Goal: Transaction & Acquisition: Purchase product/service

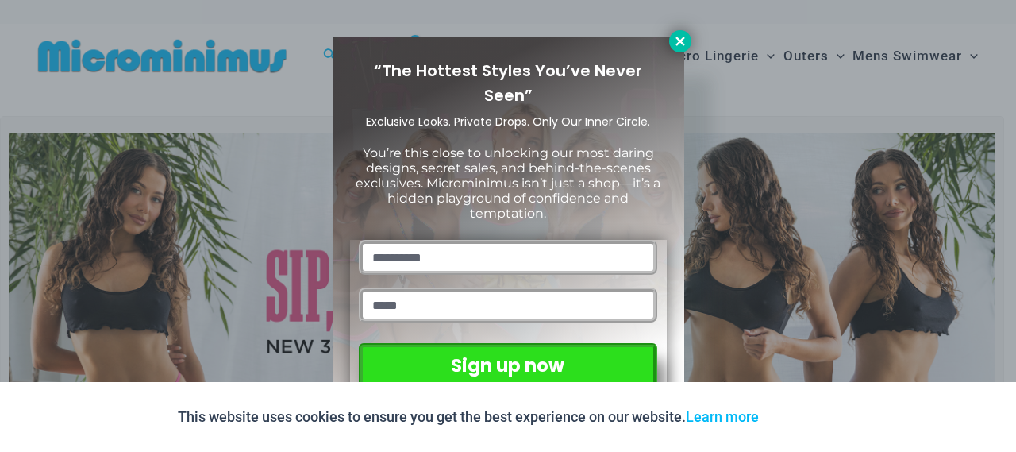
click at [684, 39] on icon at bounding box center [680, 41] width 14 height 14
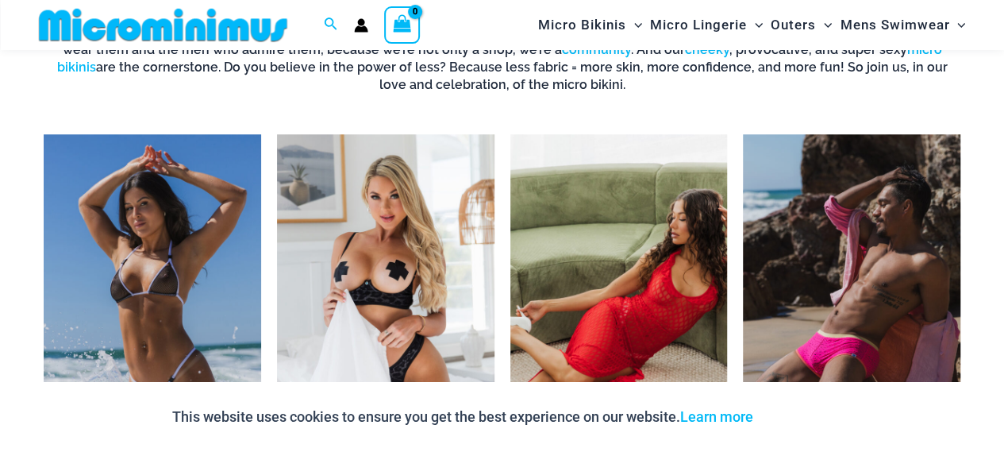
scroll to position [735, 0]
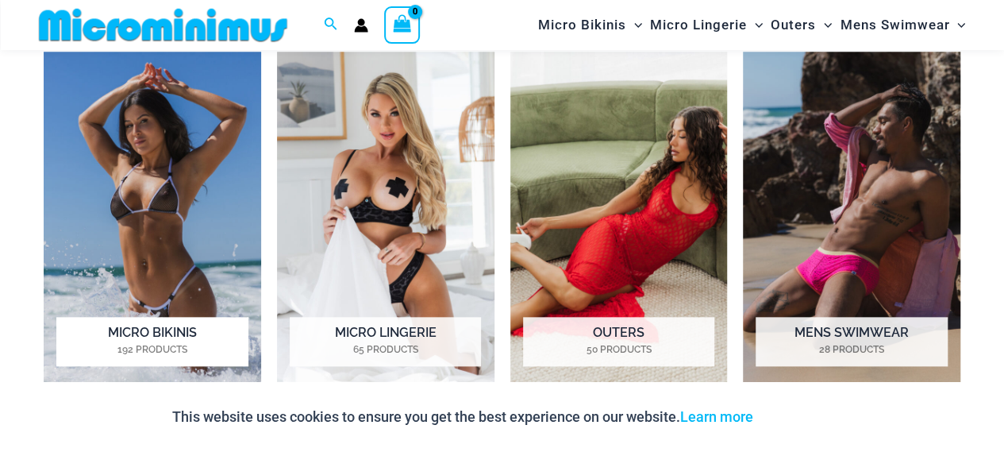
click at [155, 221] on img "Visit product category Micro Bikinis" at bounding box center [152, 220] width 217 height 337
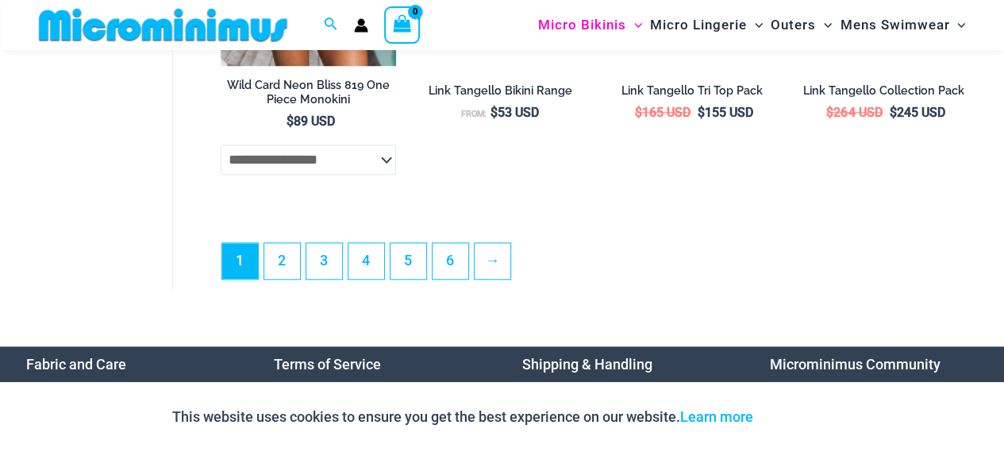
scroll to position [3835, 0]
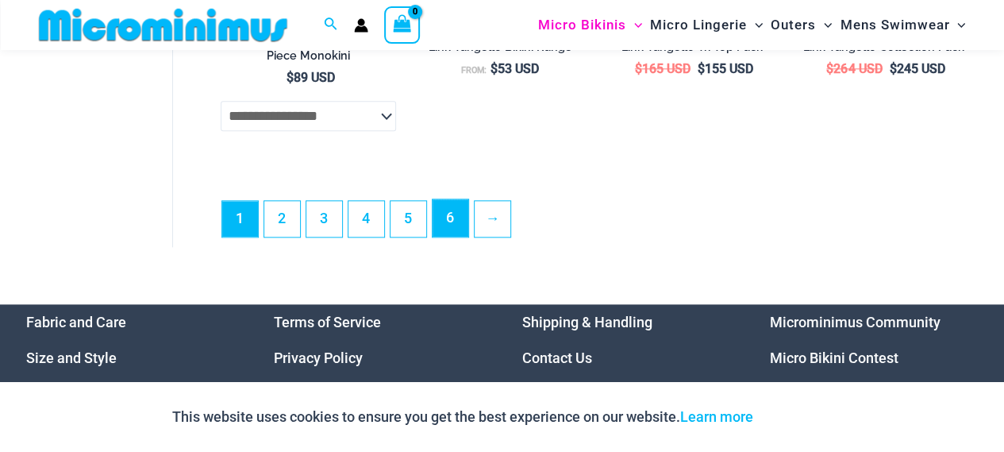
click at [464, 232] on link "6" at bounding box center [451, 217] width 36 height 37
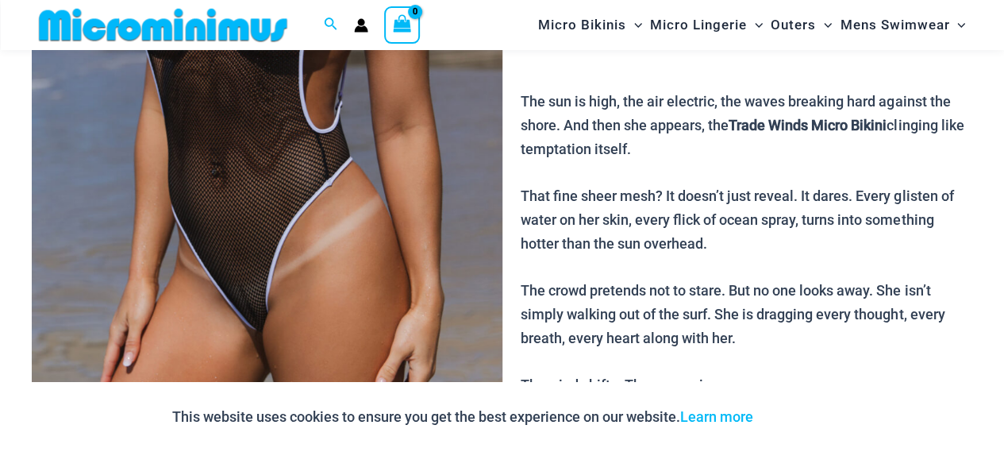
scroll to position [303, 0]
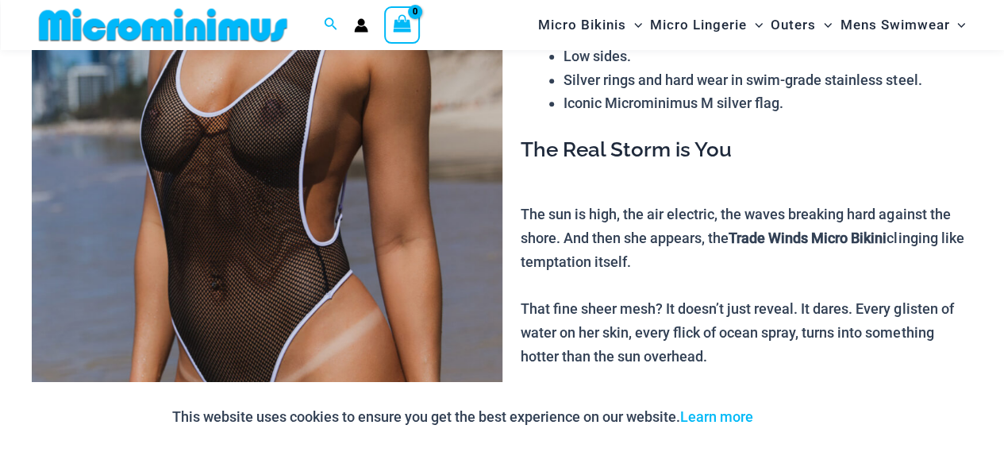
click at [237, 142] on img at bounding box center [267, 194] width 471 height 706
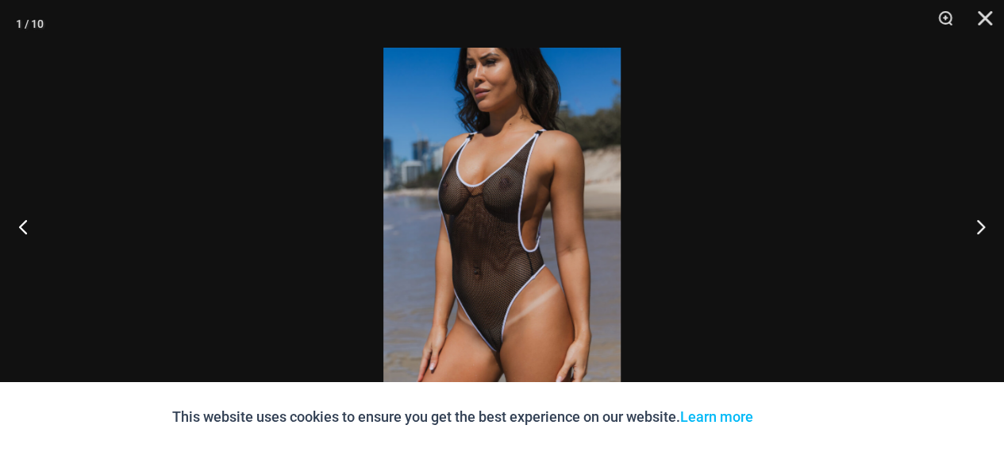
click at [521, 215] on img at bounding box center [501, 226] width 237 height 356
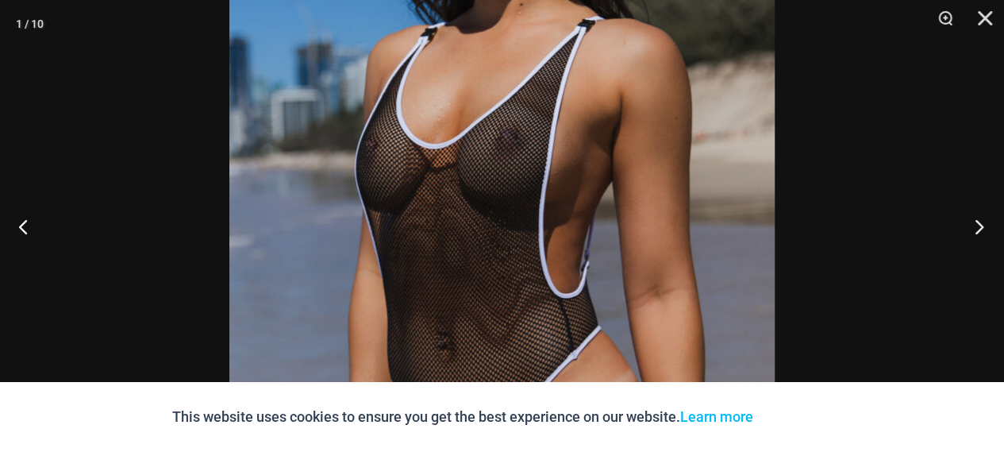
scroll to position [2240, 0]
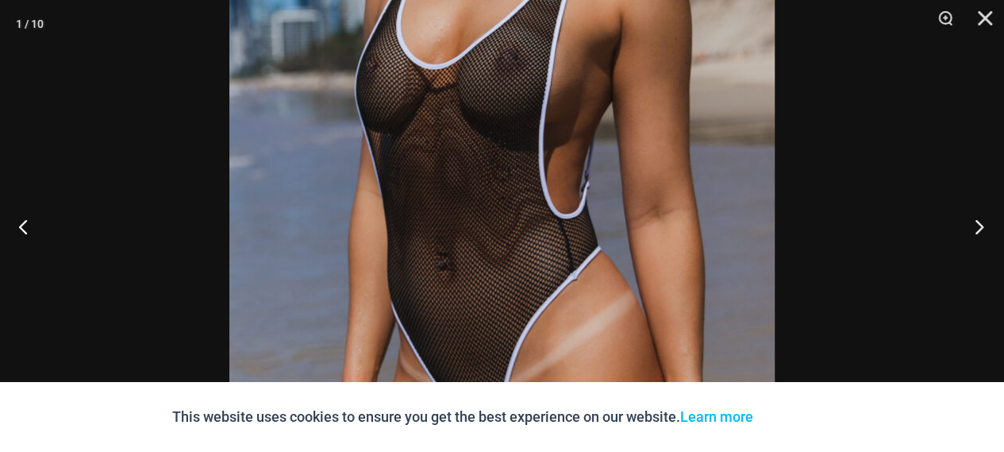
click at [980, 227] on button "Next" at bounding box center [975, 226] width 60 height 79
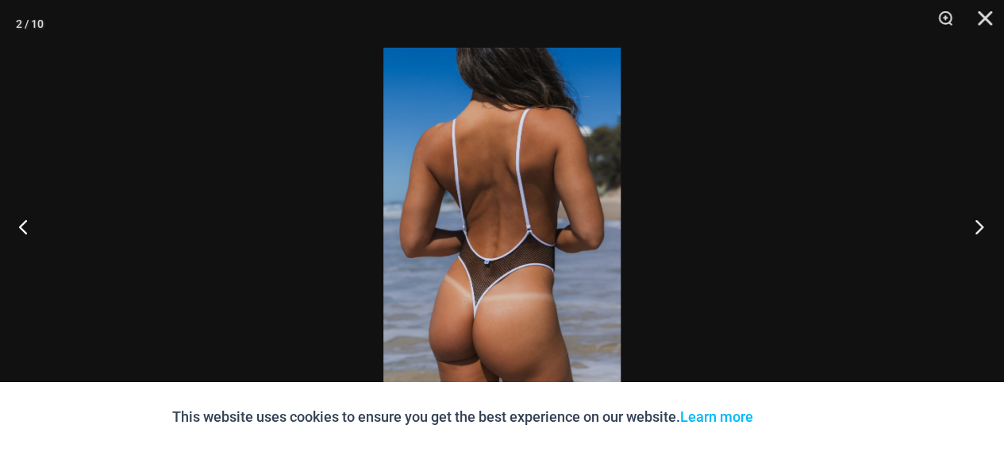
click at [970, 225] on button "Next" at bounding box center [975, 226] width 60 height 79
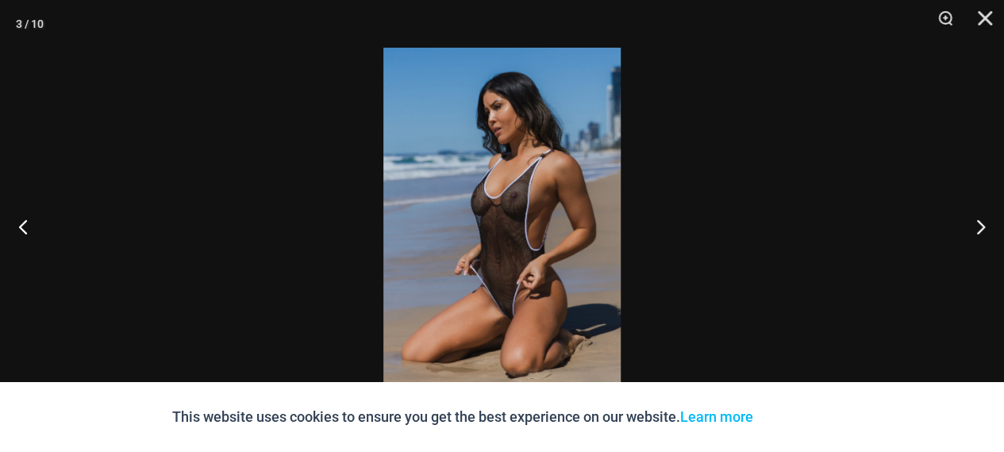
click at [538, 214] on img at bounding box center [501, 226] width 237 height 356
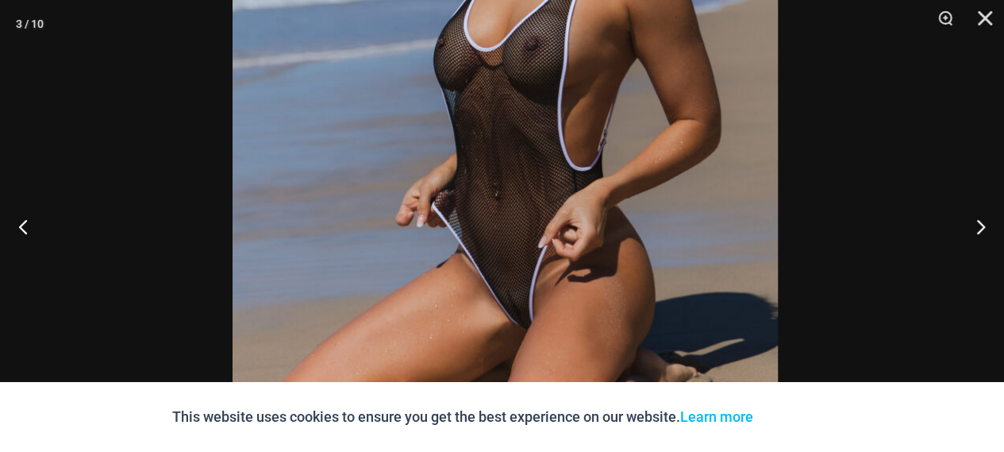
click at [578, 84] on img at bounding box center [505, 115] width 545 height 818
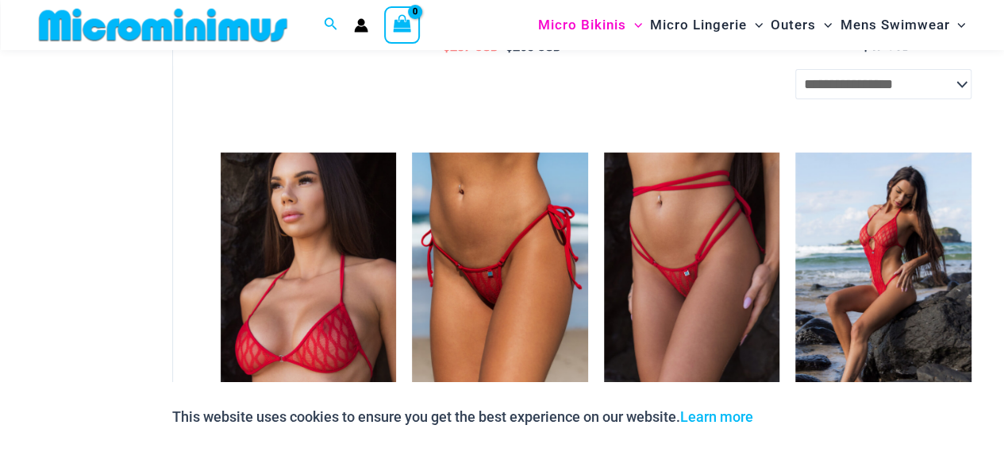
scroll to position [3093, 0]
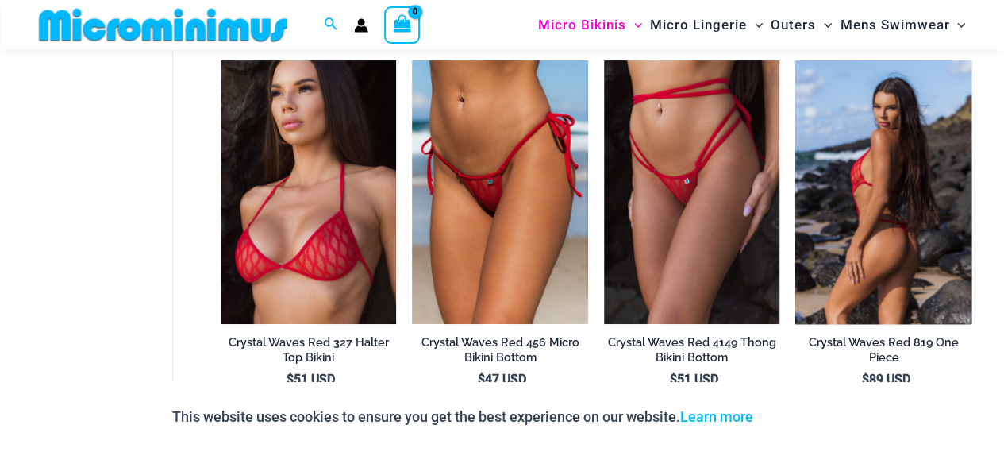
click at [900, 210] on img at bounding box center [883, 192] width 176 height 264
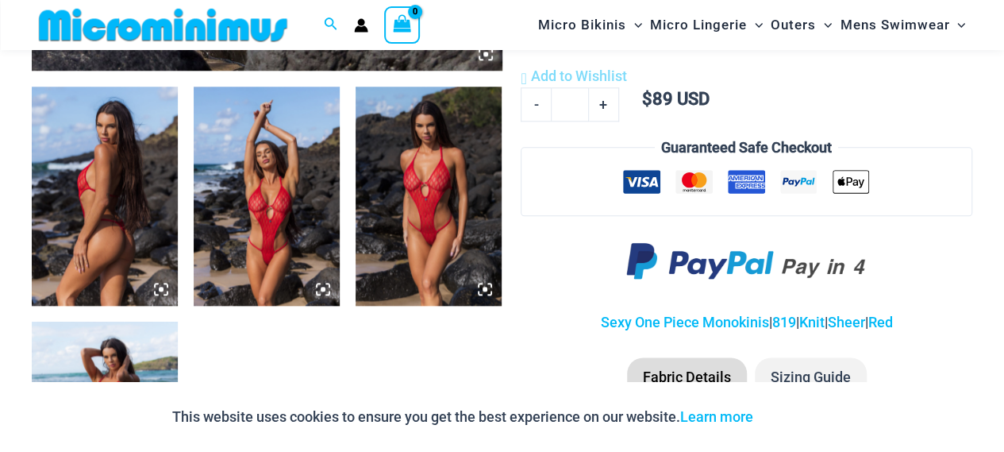
scroll to position [529, 0]
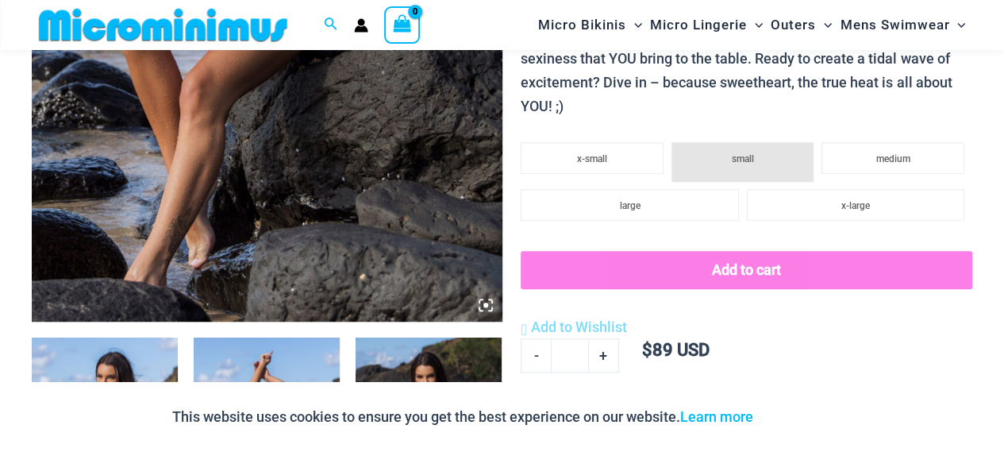
click at [486, 306] on icon at bounding box center [485, 304] width 5 height 5
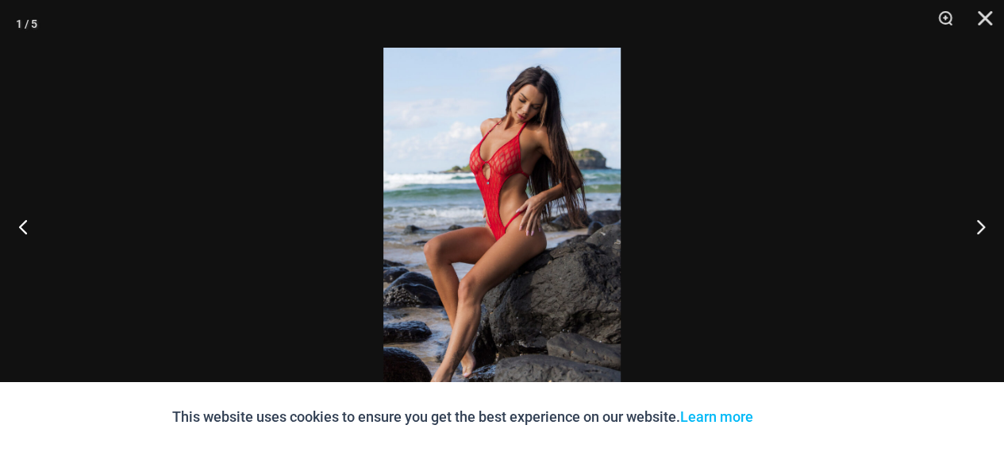
click at [502, 256] on img at bounding box center [501, 226] width 237 height 356
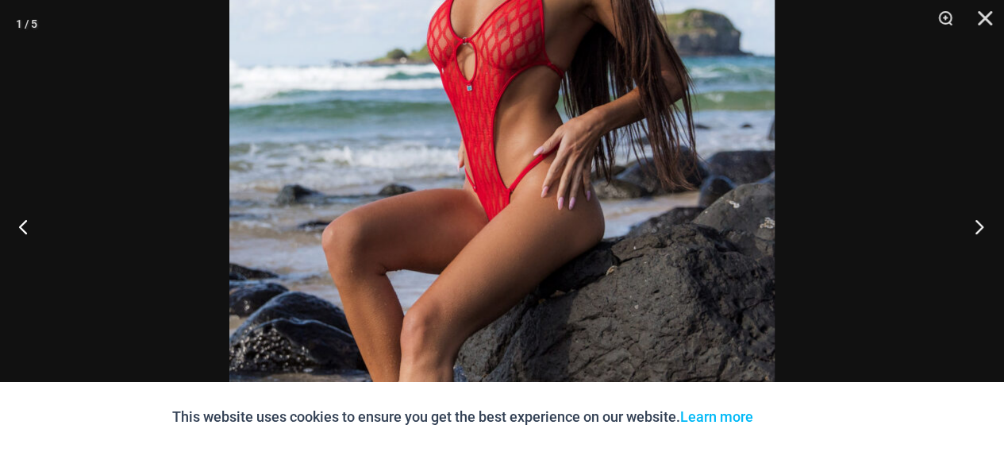
click at [976, 230] on button "Next" at bounding box center [975, 226] width 60 height 79
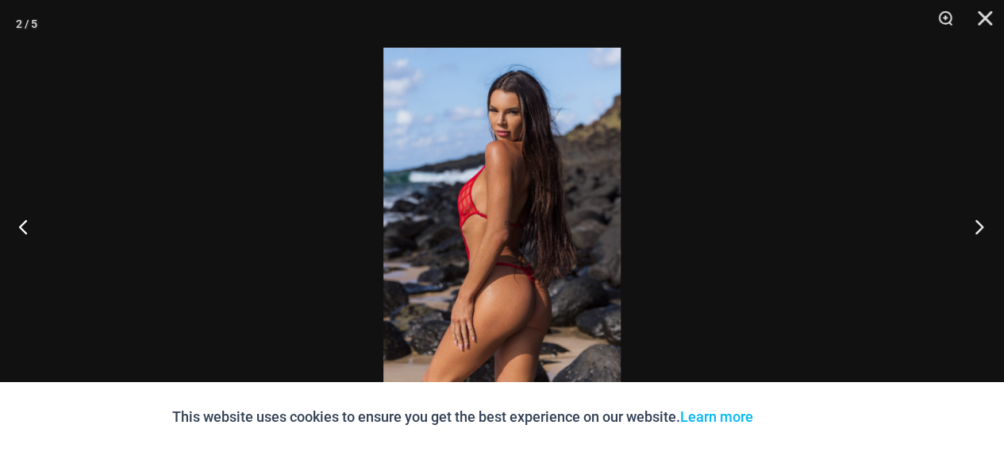
click at [975, 231] on button "Next" at bounding box center [975, 226] width 60 height 79
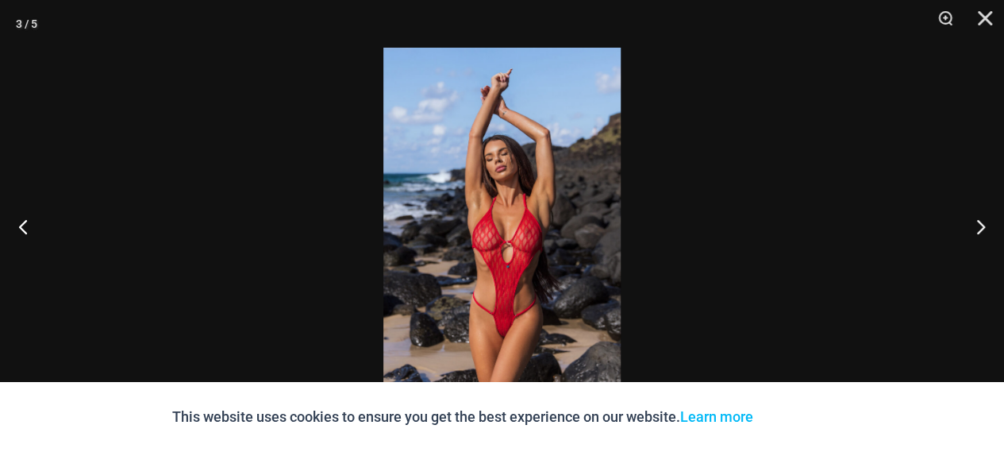
click at [533, 252] on img at bounding box center [501, 226] width 237 height 356
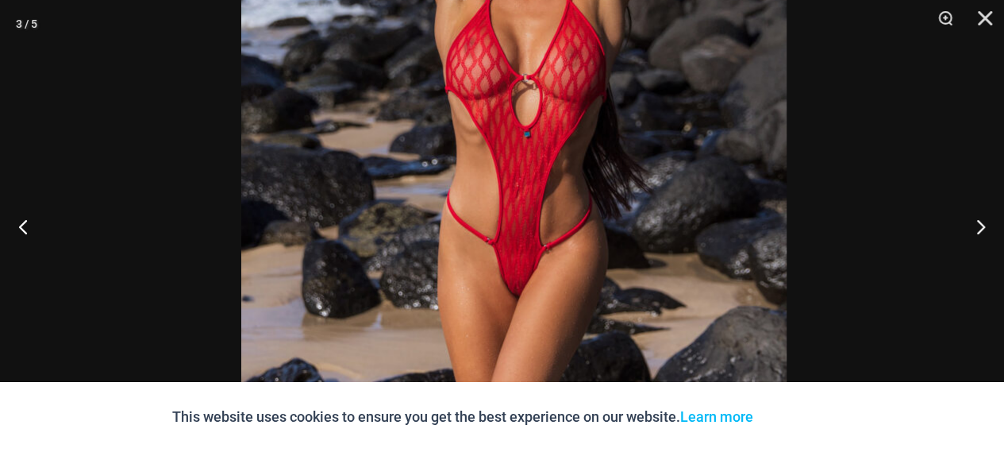
click at [694, 89] on img at bounding box center [513, 41] width 545 height 818
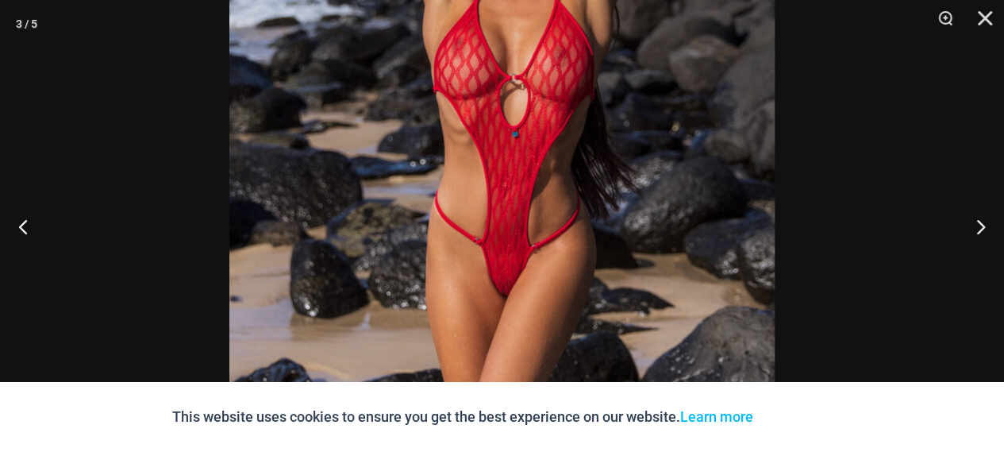
click at [506, 153] on img at bounding box center [501, 41] width 545 height 818
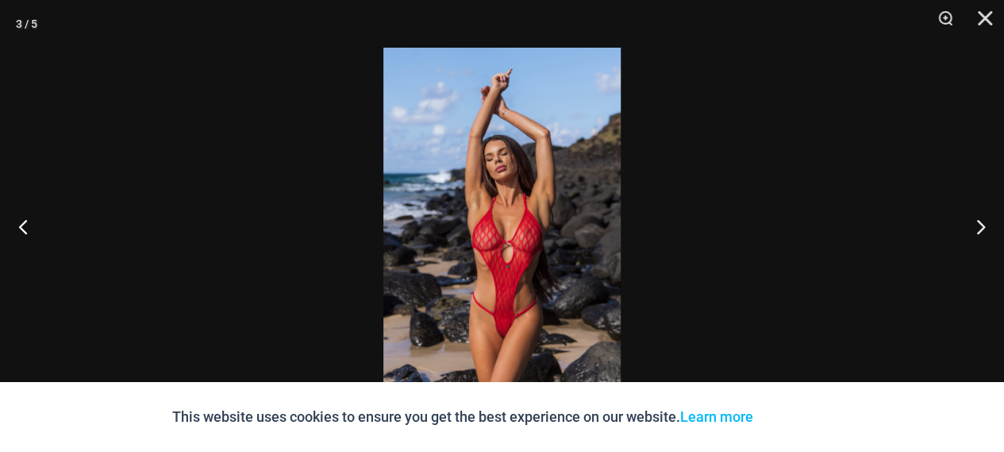
click at [506, 156] on img at bounding box center [501, 226] width 237 height 356
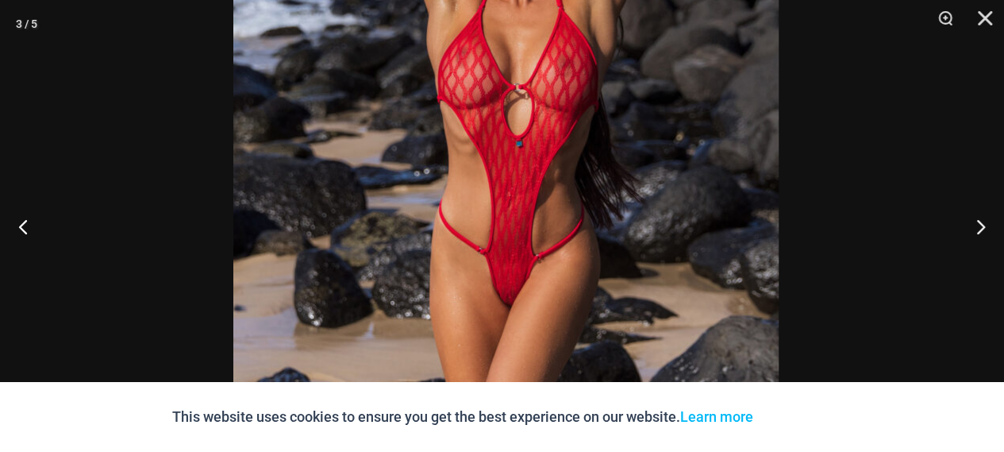
click at [672, 7] on img at bounding box center [505, 51] width 545 height 818
